Goal: Task Accomplishment & Management: Use online tool/utility

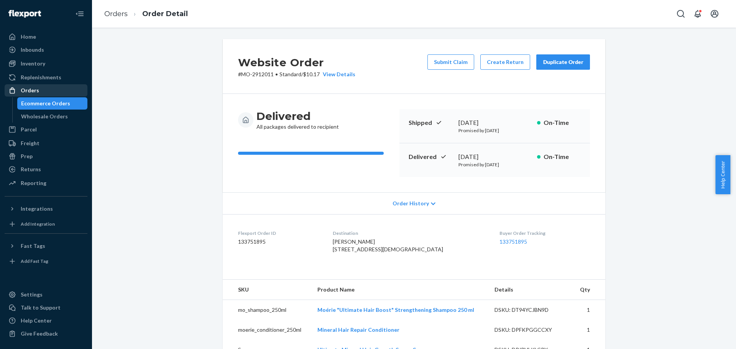
click at [73, 90] on div "Orders" at bounding box center [45, 90] width 81 height 11
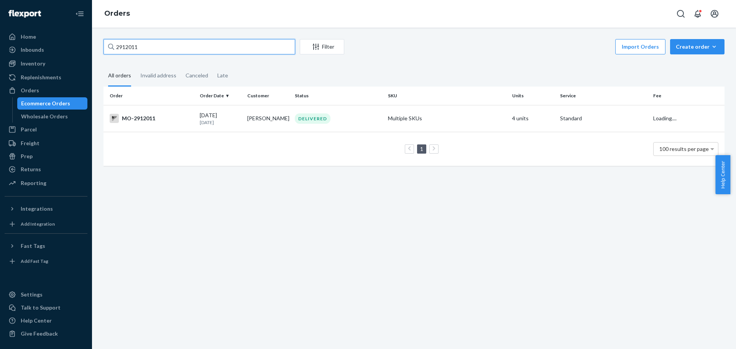
click at [144, 48] on input "2912011" at bounding box center [200, 46] width 192 height 15
paste input "96064"
type input "2996064"
click at [152, 118] on div "MO-2996064" at bounding box center [152, 118] width 84 height 9
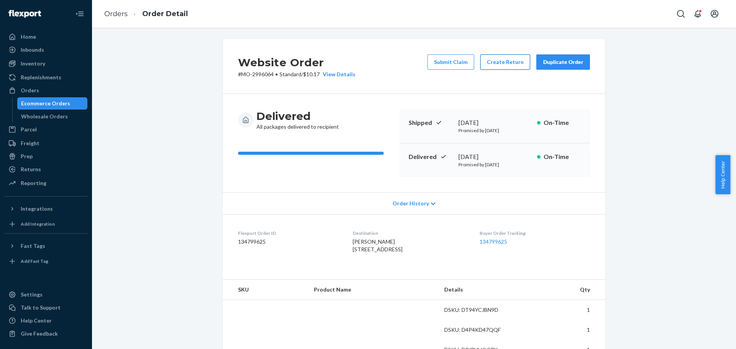
click at [492, 65] on button "Create Return" at bounding box center [505, 61] width 50 height 15
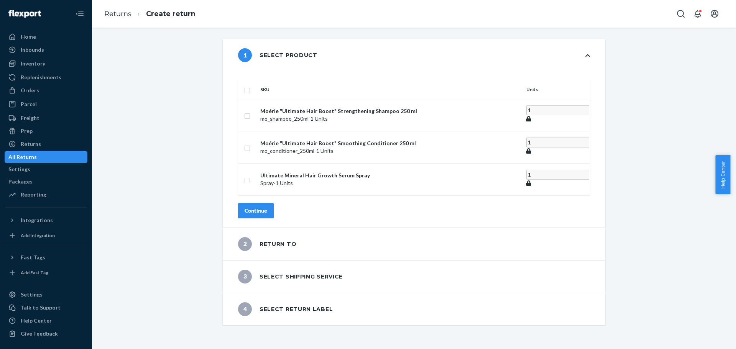
click at [257, 81] on th at bounding box center [247, 90] width 19 height 18
click at [250, 86] on input "checkbox" at bounding box center [247, 90] width 6 height 8
checkbox input "true"
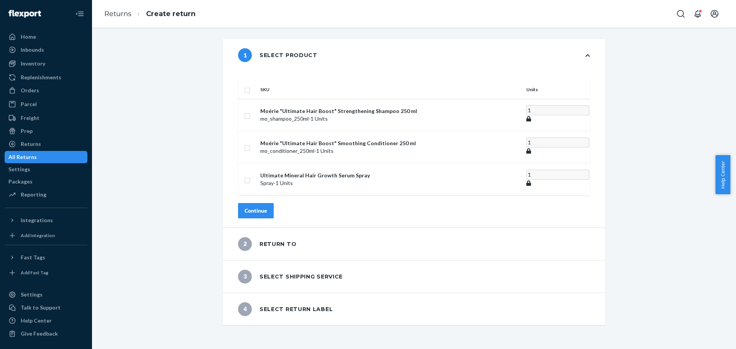
checkbox input "true"
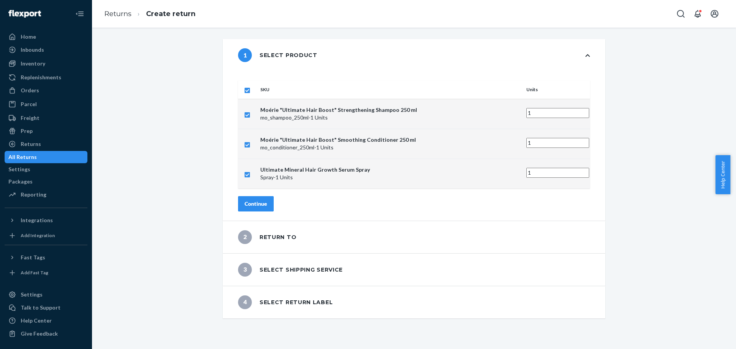
click at [267, 200] on div "Continue" at bounding box center [256, 204] width 23 height 8
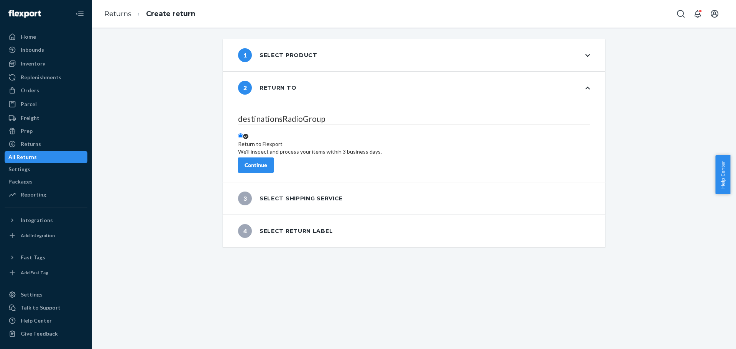
click at [267, 161] on div "Continue" at bounding box center [256, 165] width 23 height 8
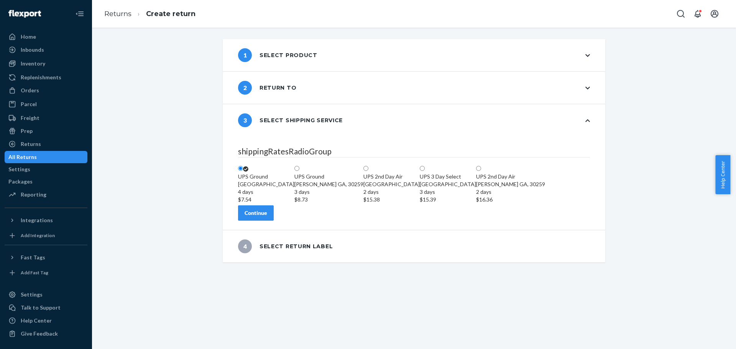
click at [267, 217] on div "Continue" at bounding box center [256, 213] width 23 height 8
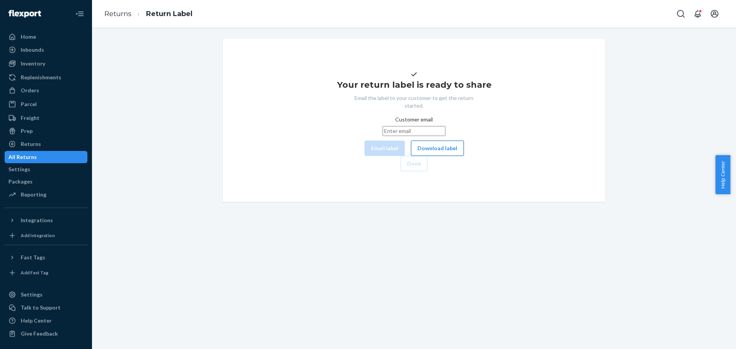
click at [411, 156] on button "Download label" at bounding box center [437, 148] width 53 height 15
